Goal: Task Accomplishment & Management: Manage account settings

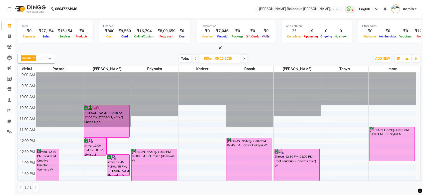
scroll to position [174, 0]
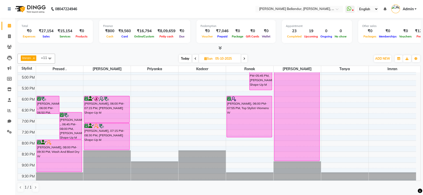
click at [410, 9] on span "Admin" at bounding box center [407, 9] width 11 height 5
click at [393, 35] on link "Sign out" at bounding box center [391, 36] width 46 height 8
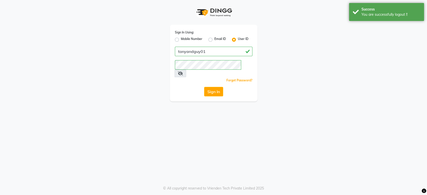
click at [393, 35] on app-login "Sign In Using: Mobile Number Email ID User ID tonyandguy01 Remember me Forgot P…" at bounding box center [213, 51] width 427 height 102
click at [181, 41] on label "Mobile Number" at bounding box center [192, 40] width 22 height 6
click at [181, 40] on input "Mobile Number" at bounding box center [182, 38] width 3 height 3
radio input "true"
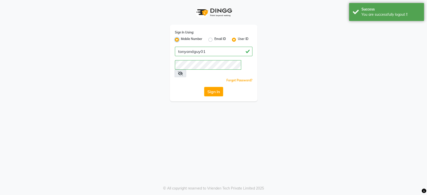
radio input "false"
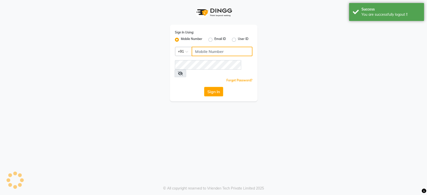
click at [207, 53] on input "Username" at bounding box center [222, 52] width 61 height 10
type input "8310924385"
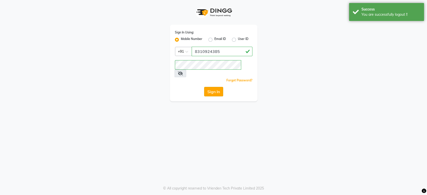
click at [214, 87] on button "Sign In" at bounding box center [213, 92] width 19 height 10
